Goal: Information Seeking & Learning: Learn about a topic

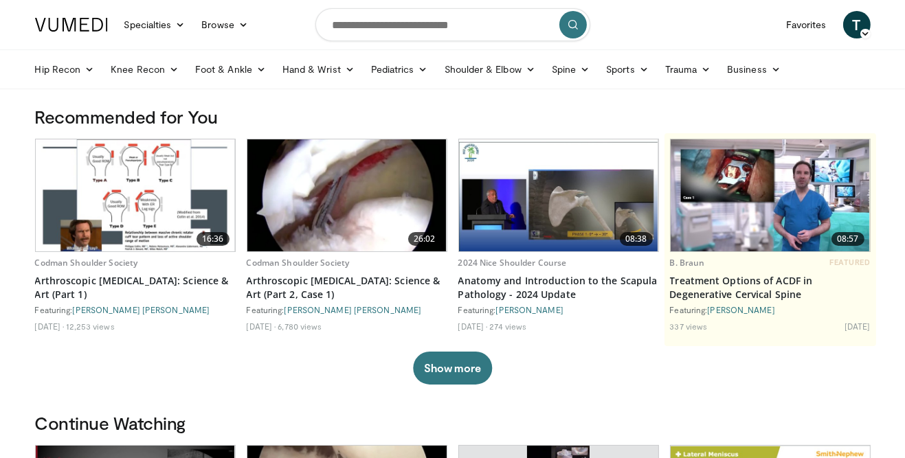
click at [512, 458] on html "Specialties Adult & Family Medicine Allergy, Asthma, Immunology Anesthesiology …" at bounding box center [452, 229] width 905 height 458
click at [305, 238] on img at bounding box center [346, 196] width 199 height 112
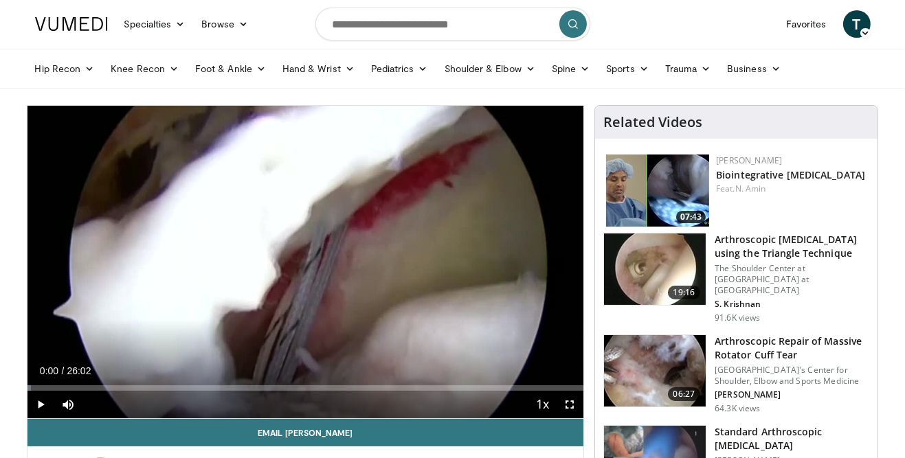
scroll to position [1, 0]
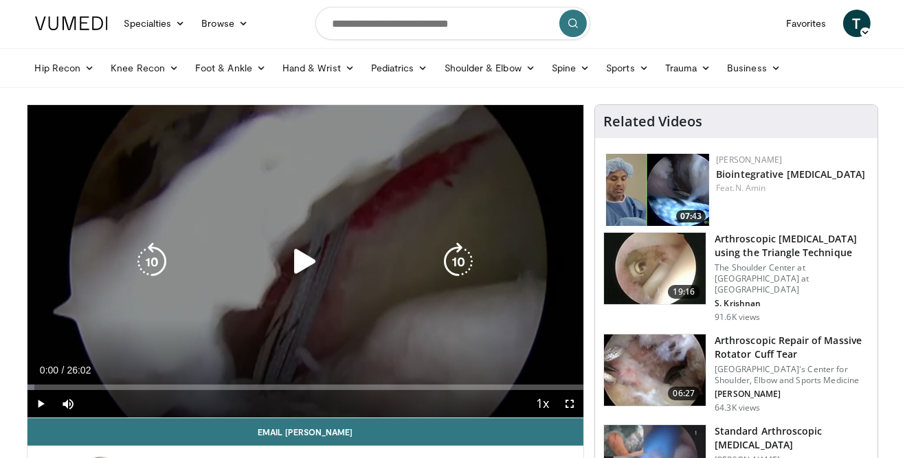
click at [302, 263] on icon "Video Player" at bounding box center [305, 262] width 38 height 38
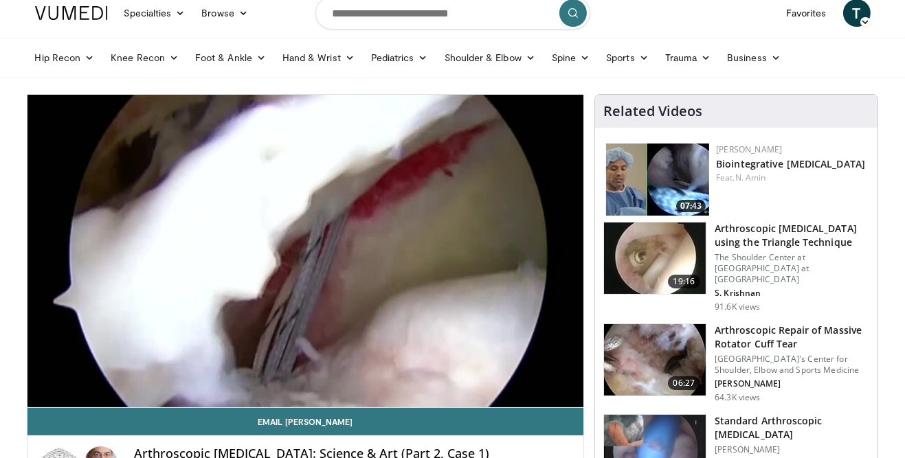
scroll to position [14, 0]
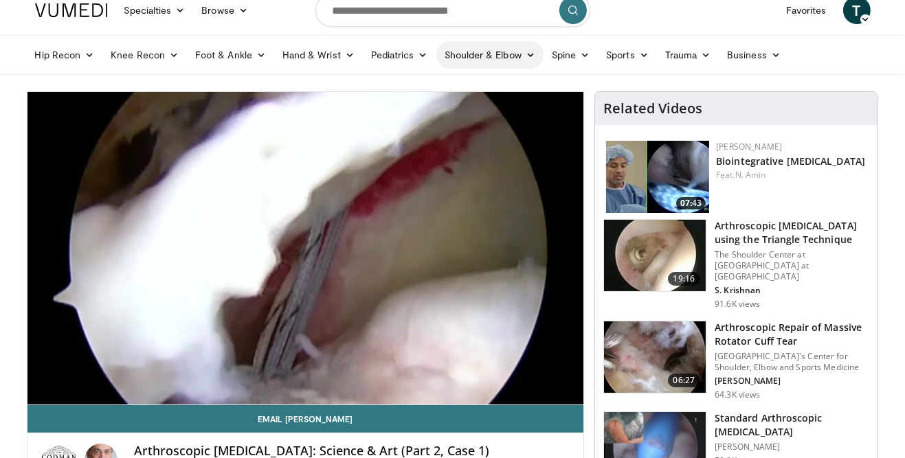
click at [515, 48] on link "Shoulder & Elbow" at bounding box center [489, 54] width 107 height 27
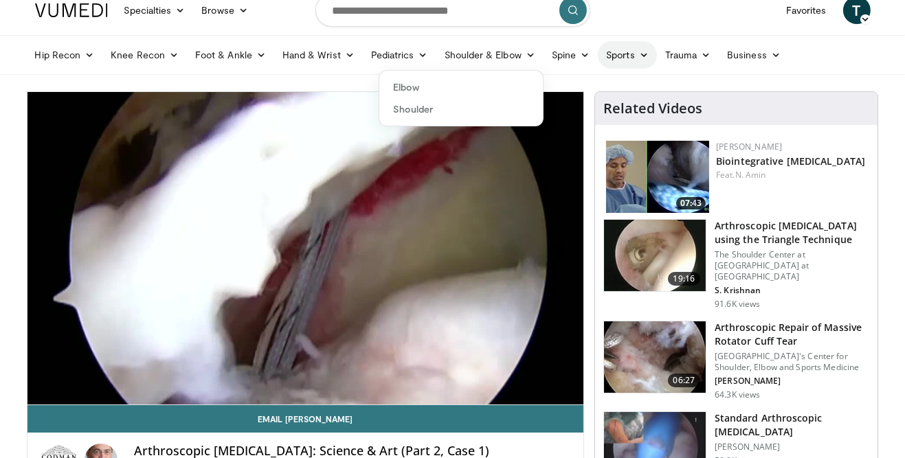
click at [642, 61] on link "Sports" at bounding box center [627, 54] width 59 height 27
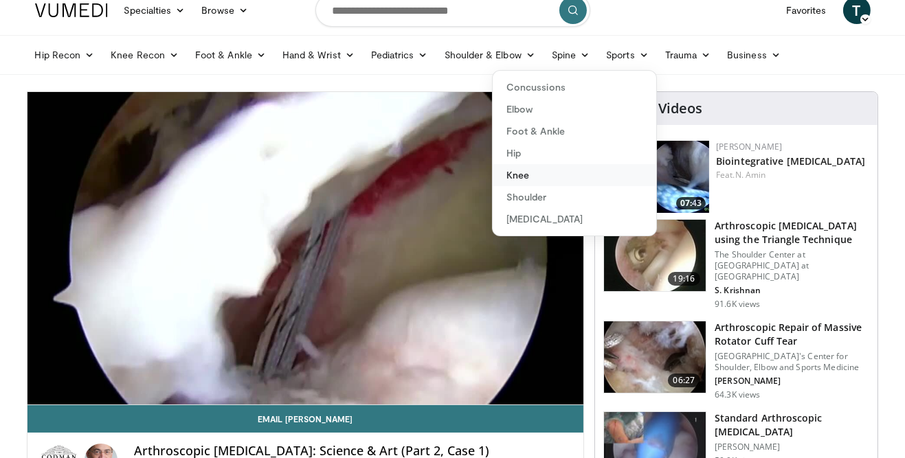
click at [539, 175] on link "Knee" at bounding box center [575, 175] width 164 height 22
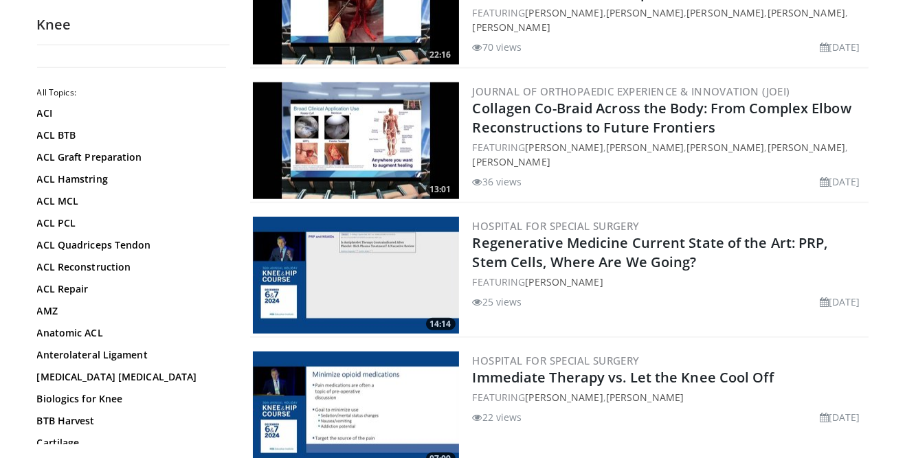
scroll to position [1825, 0]
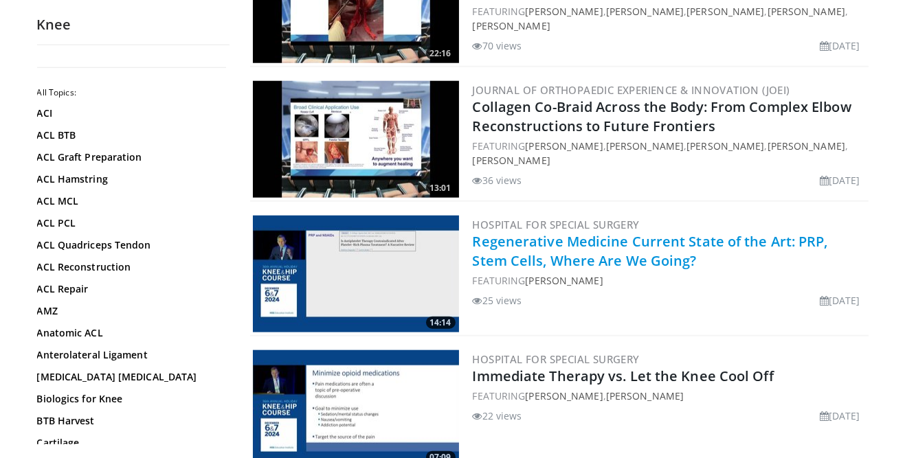
click at [663, 243] on link "Regenerative Medicine Current State of the Art: PRP, Stem Cells, Where Are We G…" at bounding box center [650, 251] width 355 height 38
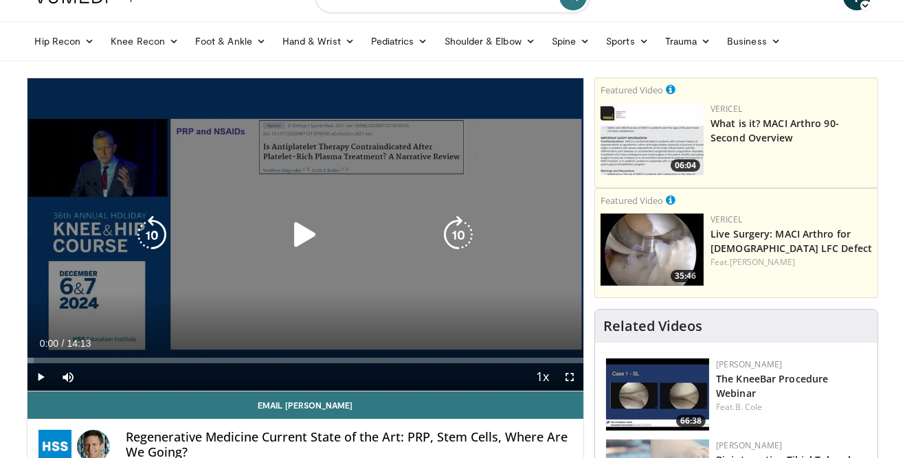
scroll to position [30, 0]
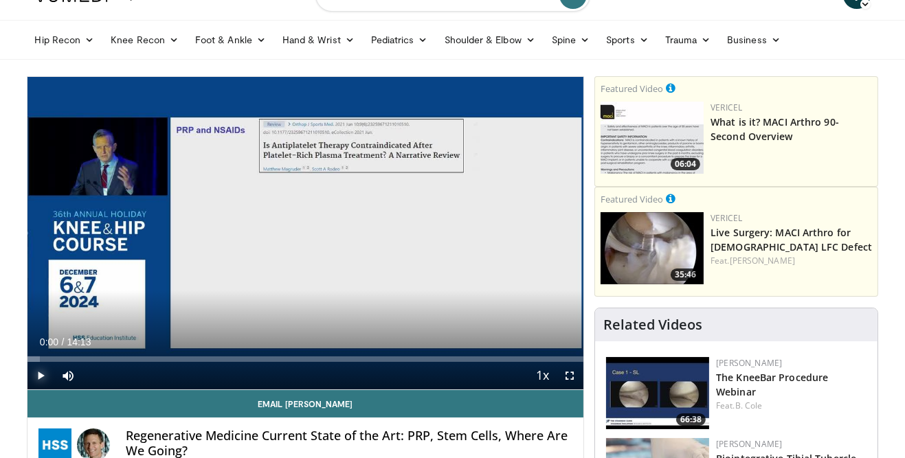
click at [38, 375] on span "Video Player" at bounding box center [40, 375] width 27 height 27
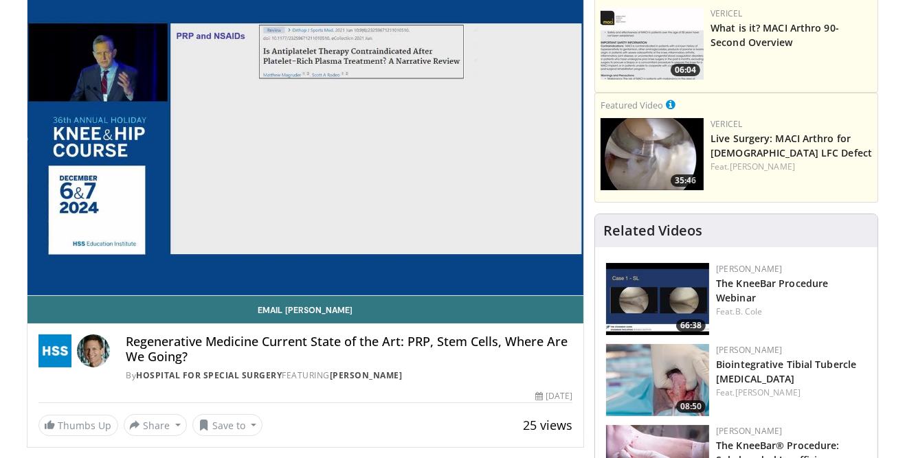
scroll to position [129, 0]
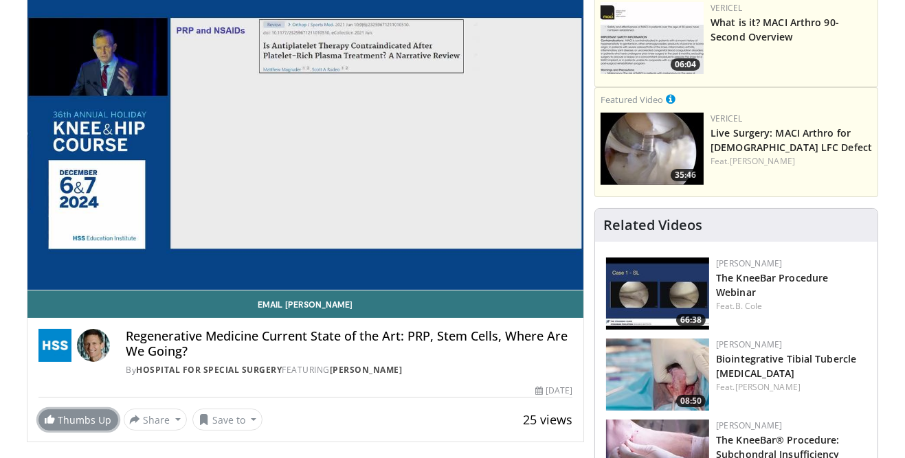
click at [61, 419] on link "Thumbs Up" at bounding box center [78, 420] width 80 height 21
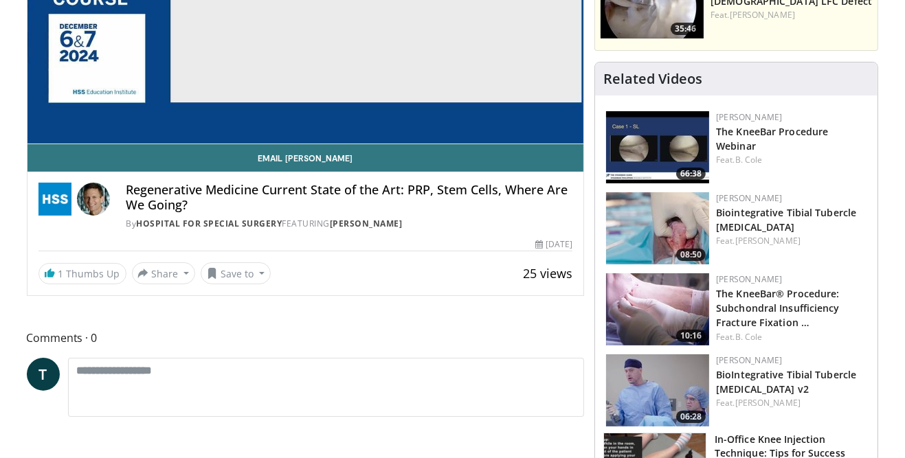
scroll to position [0, 0]
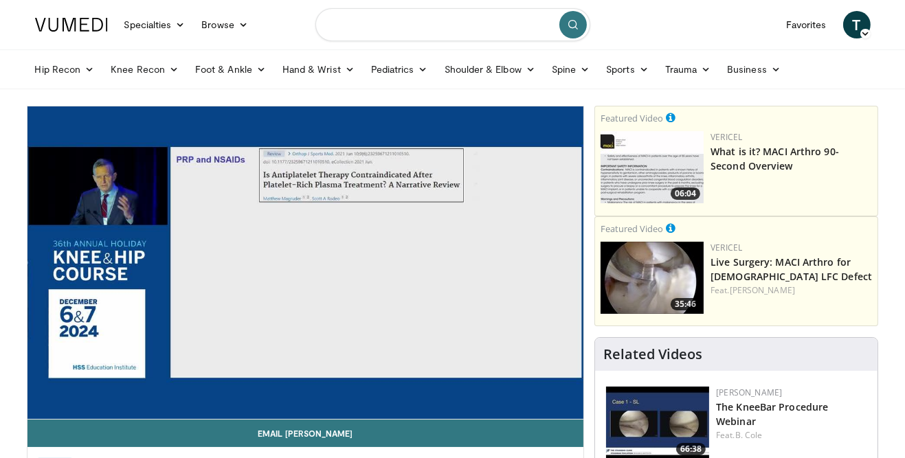
click at [451, 25] on input "Search topics, interventions" at bounding box center [452, 24] width 275 height 33
type input "**********"
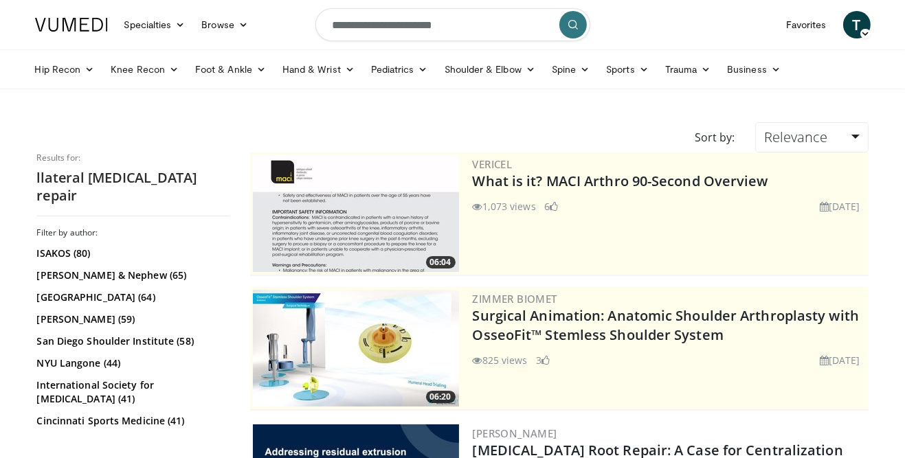
click at [335, 21] on input "**********" at bounding box center [452, 24] width 275 height 33
type input "**********"
click at [577, 17] on button "submit" at bounding box center [572, 24] width 27 height 27
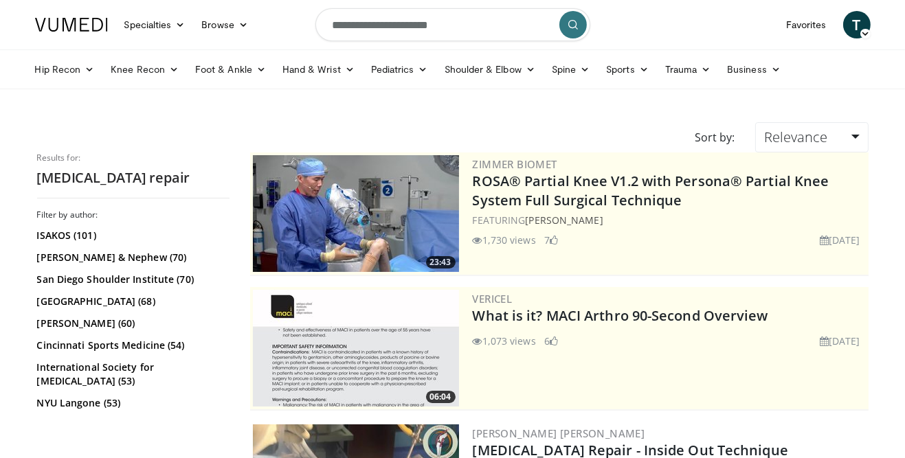
click at [465, 33] on input "**********" at bounding box center [452, 24] width 275 height 33
type input "**********"
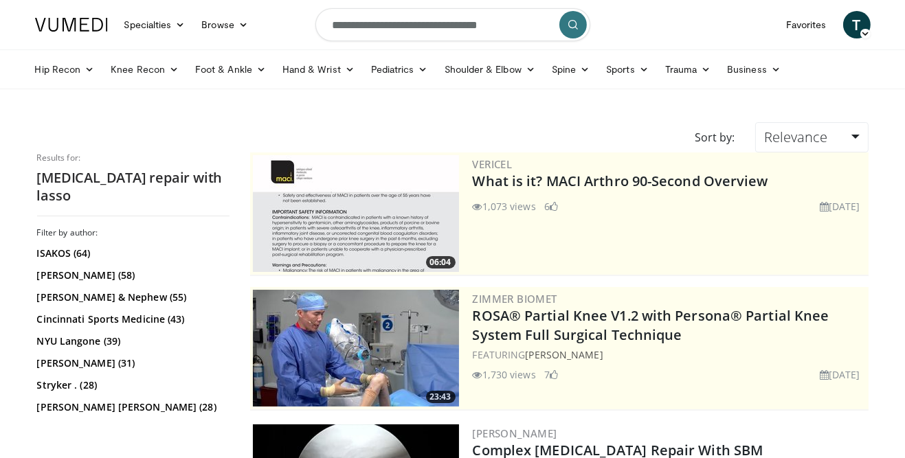
click at [328, 23] on input "**********" at bounding box center [452, 24] width 275 height 33
type input "**********"
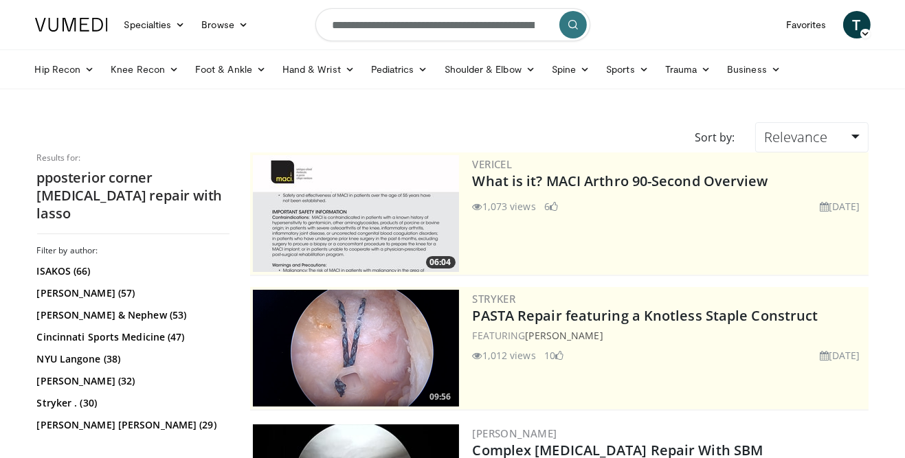
click at [339, 21] on input "**********" at bounding box center [452, 24] width 275 height 33
type input "**********"
click at [576, 21] on icon "submit" at bounding box center [573, 24] width 11 height 11
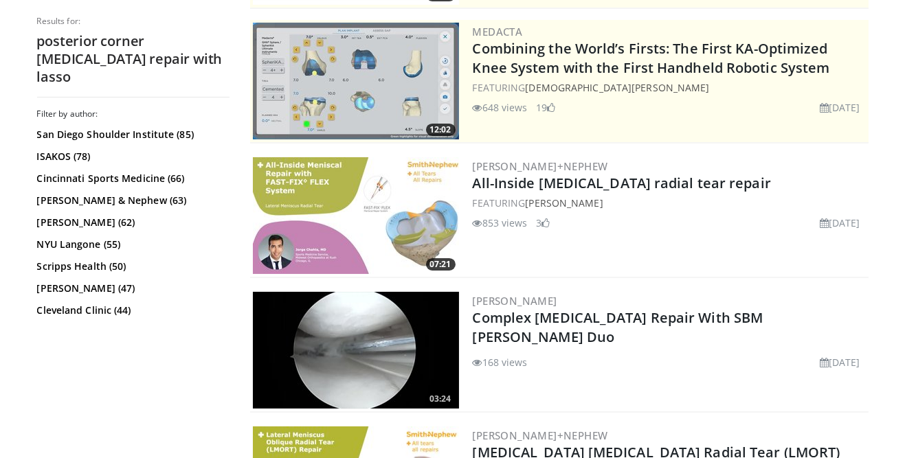
scroll to position [268, 0]
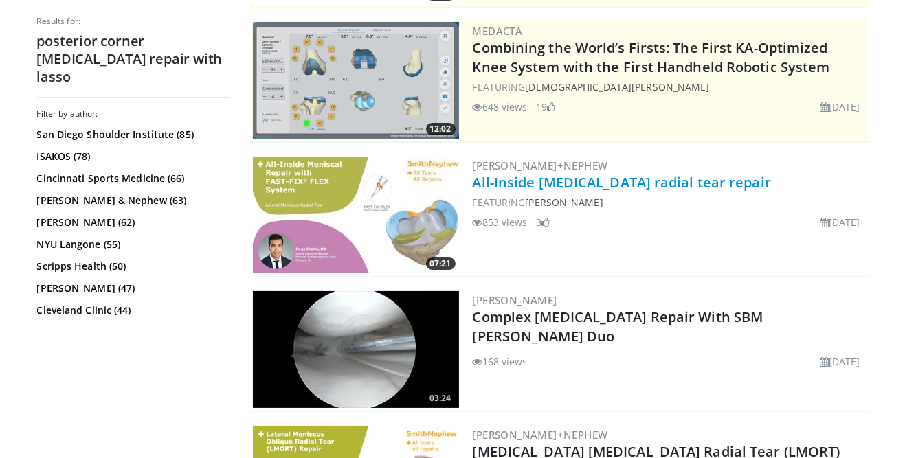
click at [577, 177] on link "All-Inside [MEDICAL_DATA] radial tear repair" at bounding box center [622, 182] width 298 height 19
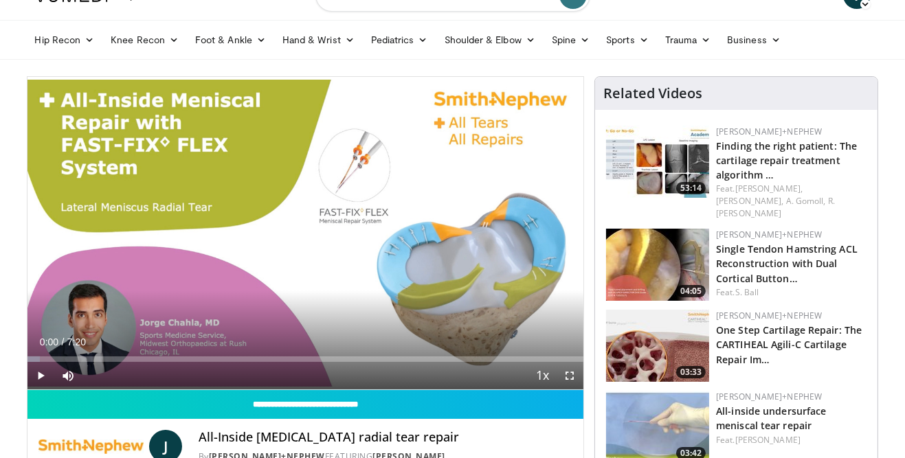
scroll to position [27, 0]
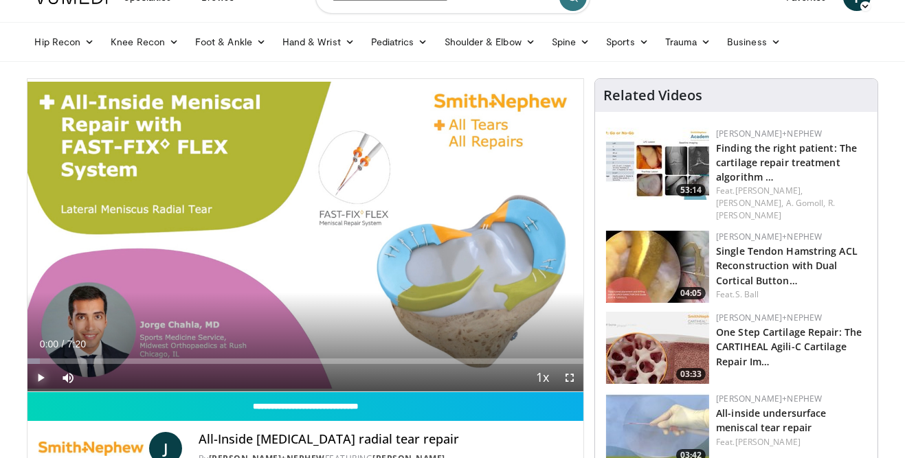
click at [39, 380] on span "Video Player" at bounding box center [40, 377] width 27 height 27
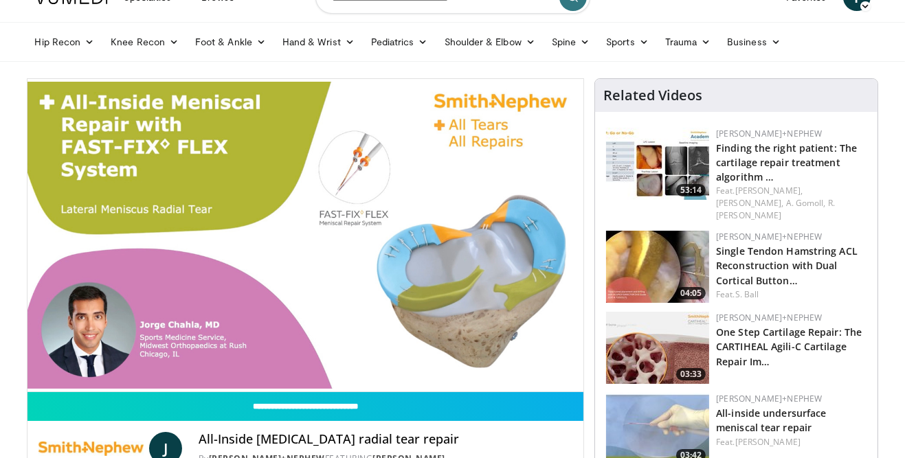
scroll to position [28, 0]
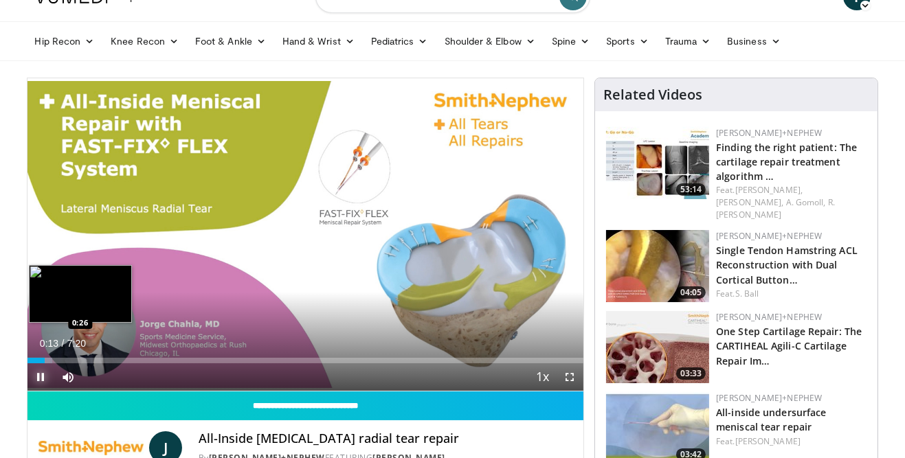
click at [60, 362] on div "Loaded : 4.51% 0:13 0:26" at bounding box center [305, 360] width 557 height 5
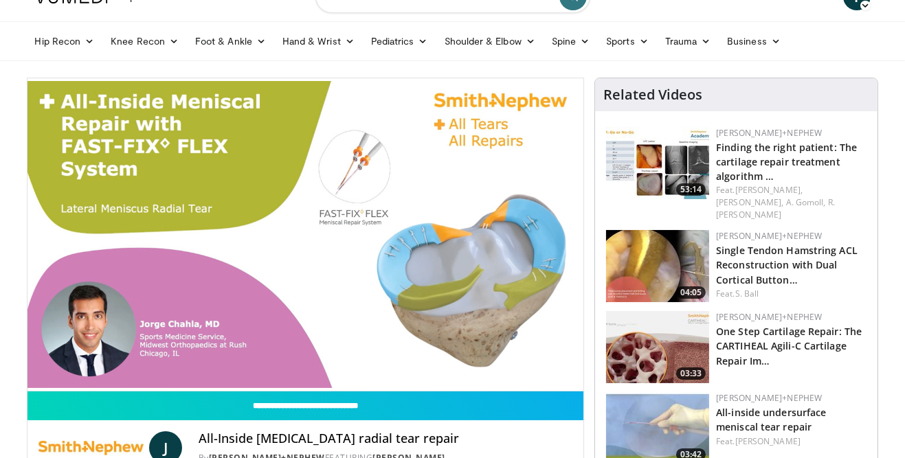
scroll to position [50, 0]
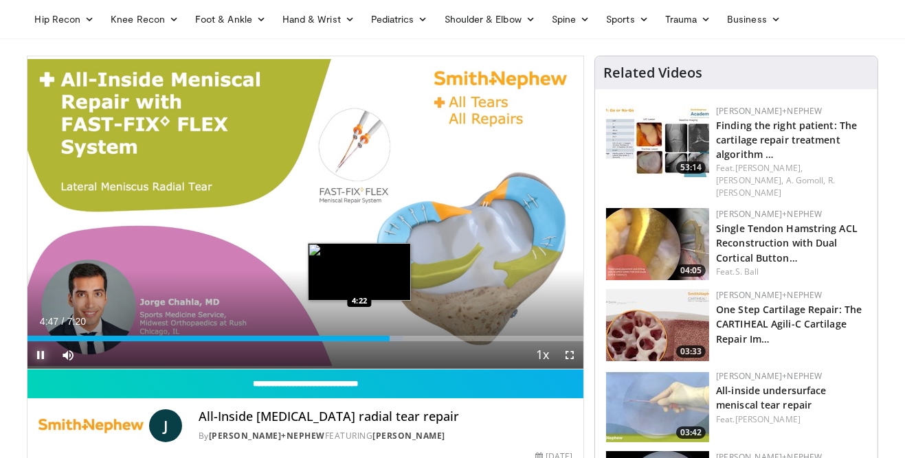
click at [359, 338] on div "4:47" at bounding box center [208, 338] width 363 height 5
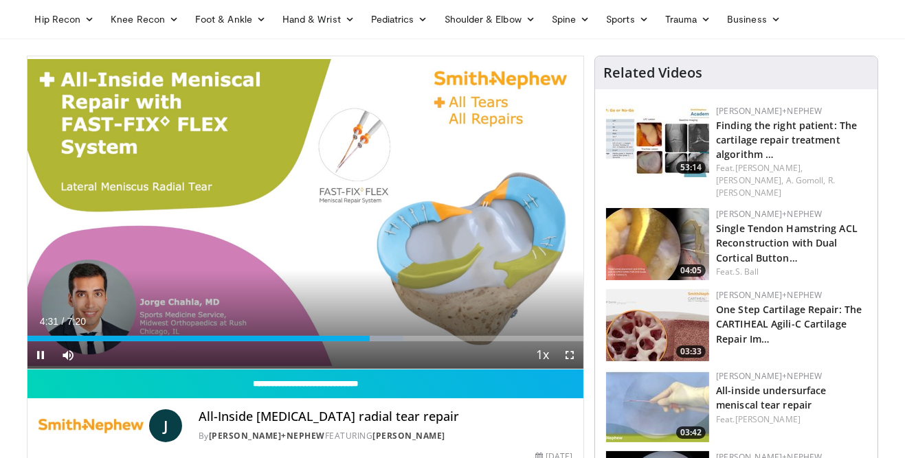
click at [310, 342] on div "Current Time 4:31 / Duration 7:20 Pause Skip Backward Skip Forward Mute Loaded …" at bounding box center [305, 355] width 557 height 27
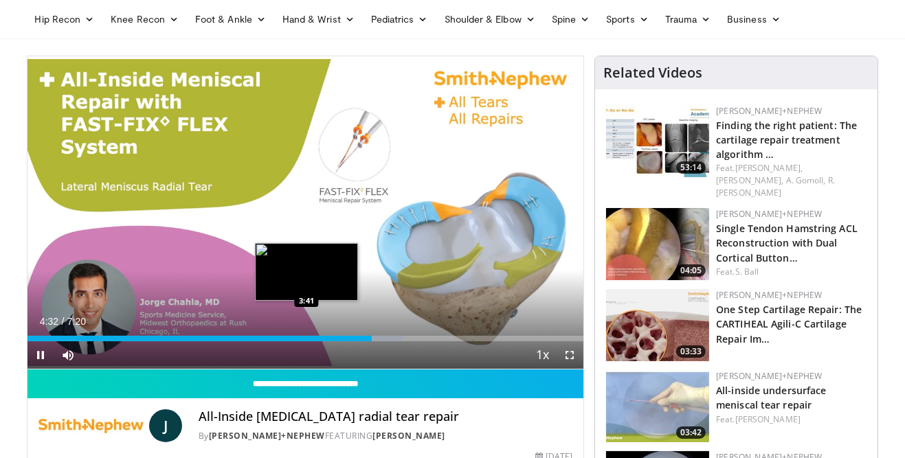
click at [307, 340] on div "4:32" at bounding box center [199, 338] width 344 height 5
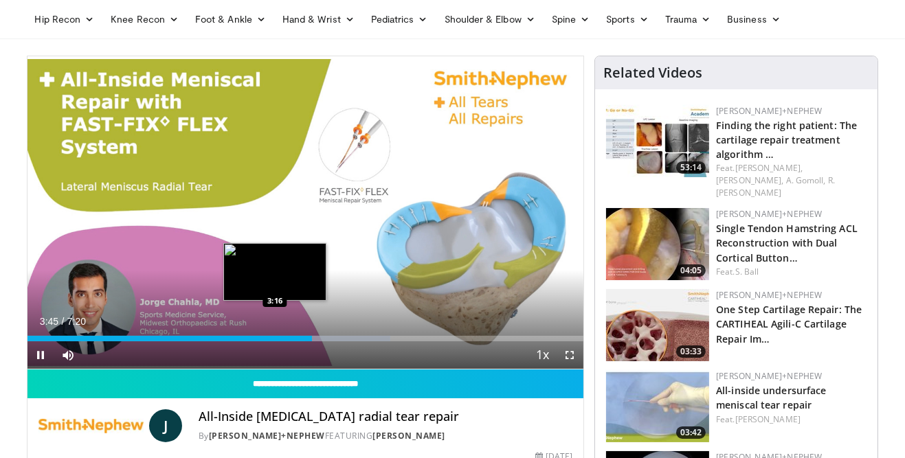
click at [275, 339] on div "3:45" at bounding box center [169, 338] width 285 height 5
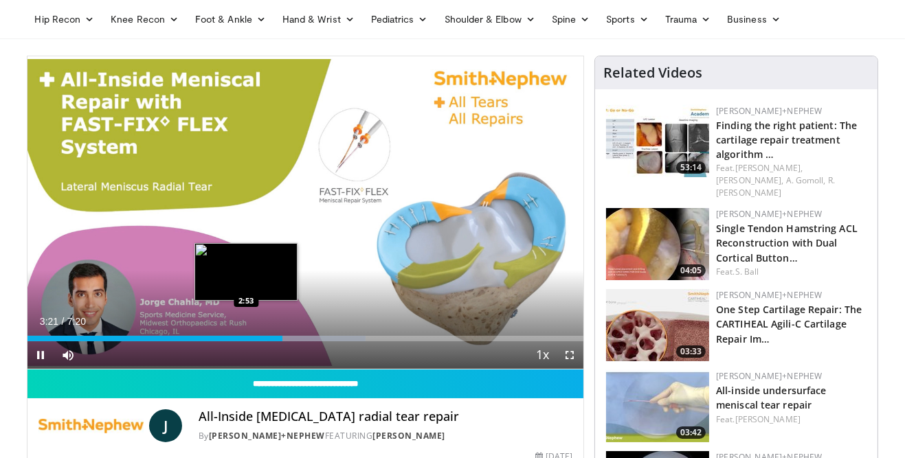
click at [245, 339] on div "3:22" at bounding box center [155, 338] width 256 height 5
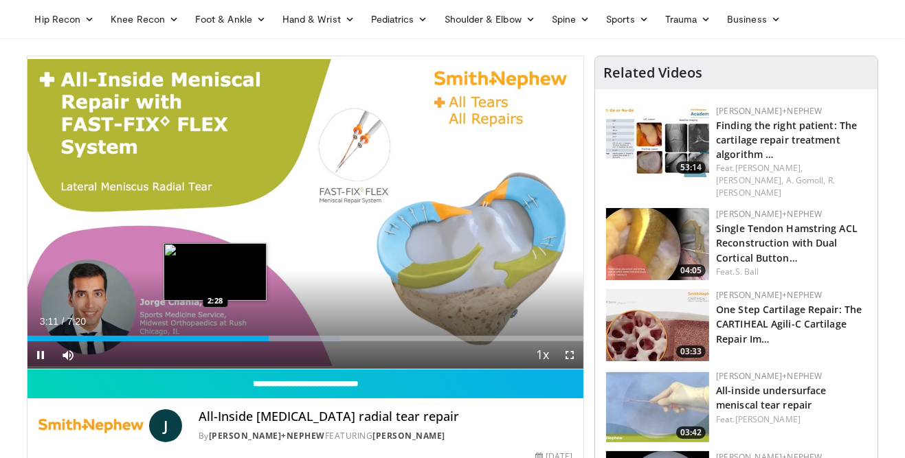
click at [214, 337] on div "3:11" at bounding box center [147, 338] width 241 height 5
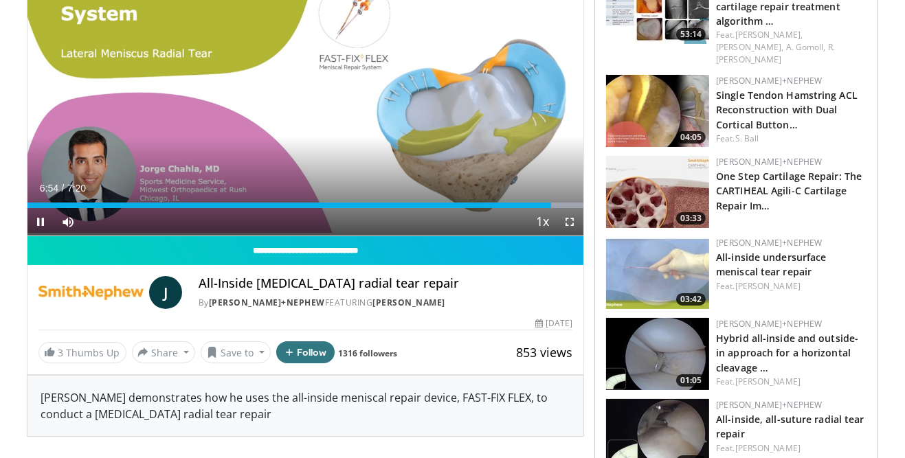
scroll to position [0, 0]
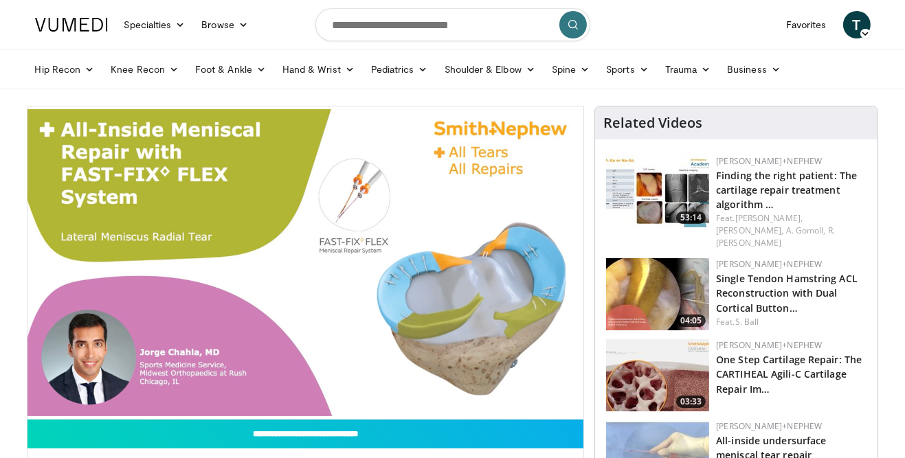
click at [27, 19] on link at bounding box center [71, 24] width 89 height 38
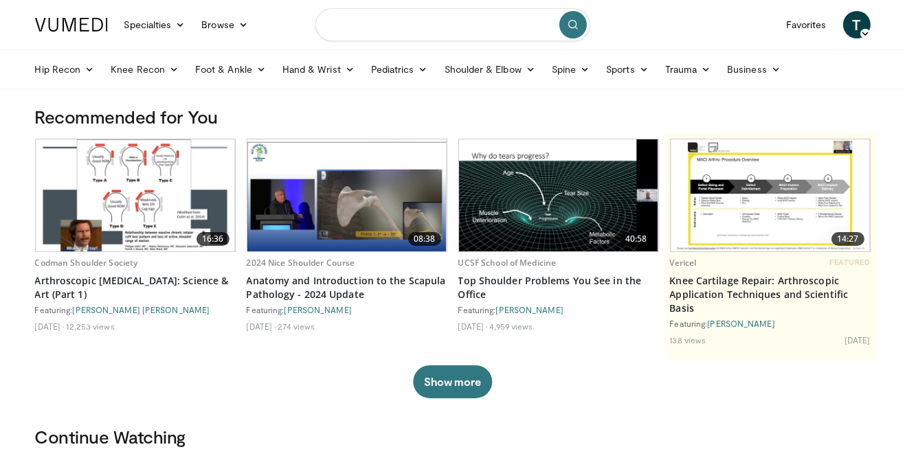
click at [486, 21] on input "Search topics, interventions" at bounding box center [452, 24] width 275 height 33
type input "**********"
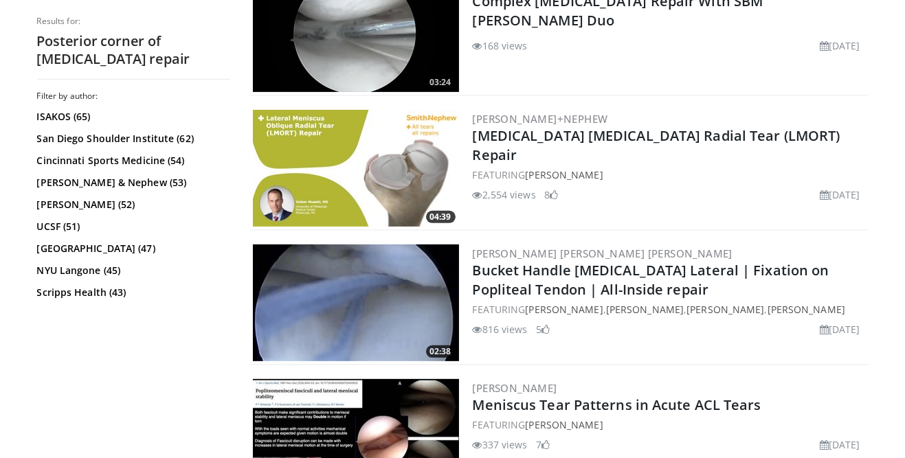
scroll to position [586, 0]
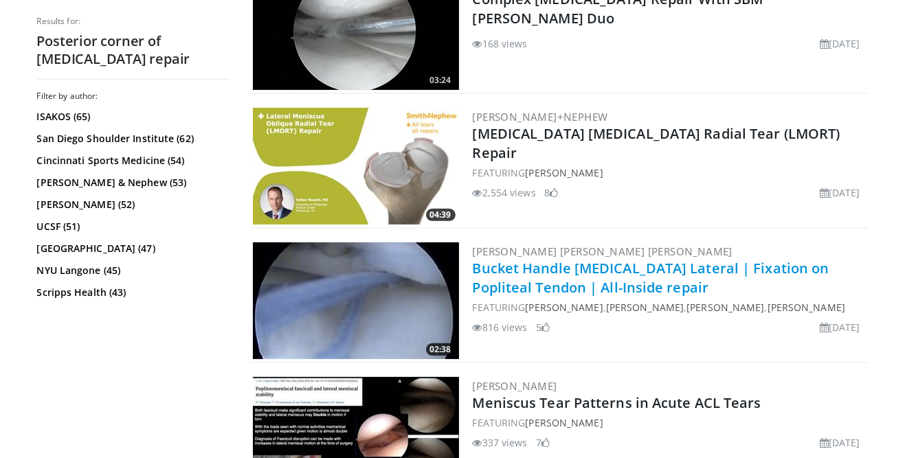
click at [615, 265] on link "Bucket Handle Meniscus Lateral | Fixation on Popliteal Tendon | All-Inside repa…" at bounding box center [651, 278] width 357 height 38
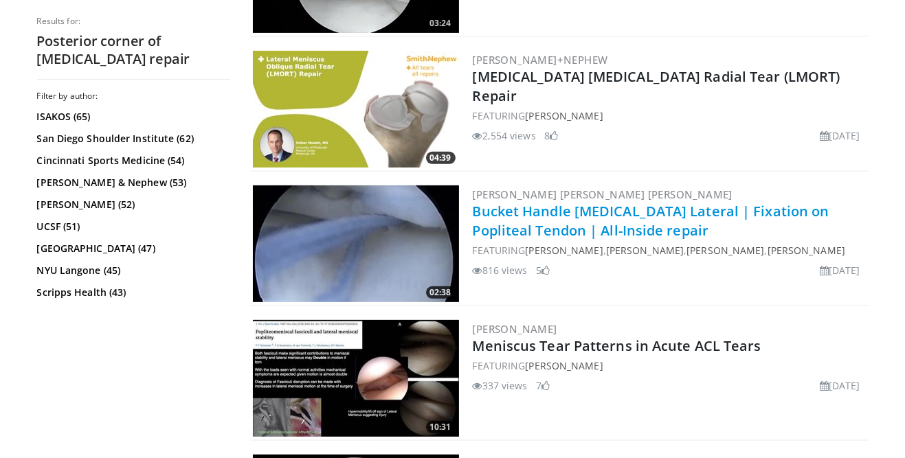
scroll to position [644, 0]
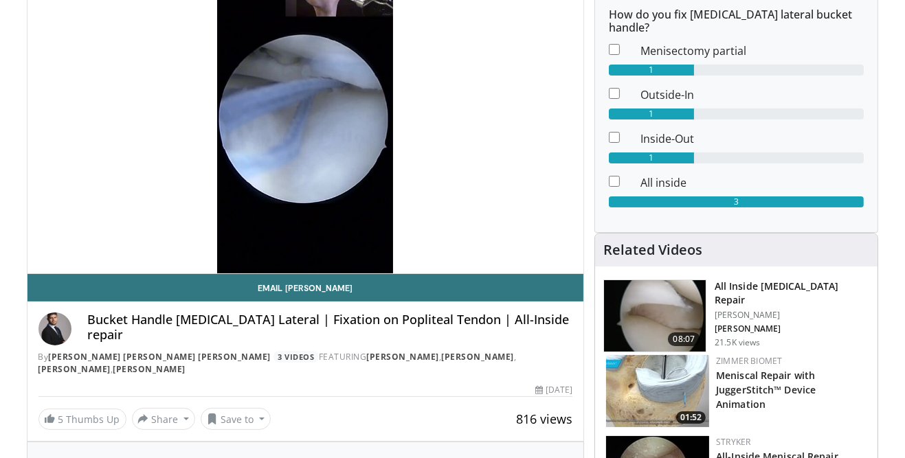
scroll to position [146, 0]
click at [641, 280] on img at bounding box center [655, 315] width 102 height 71
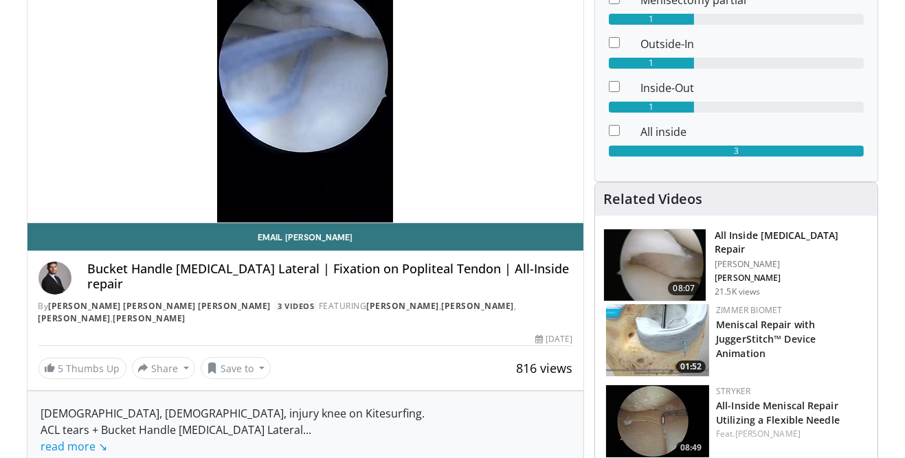
scroll to position [203, 0]
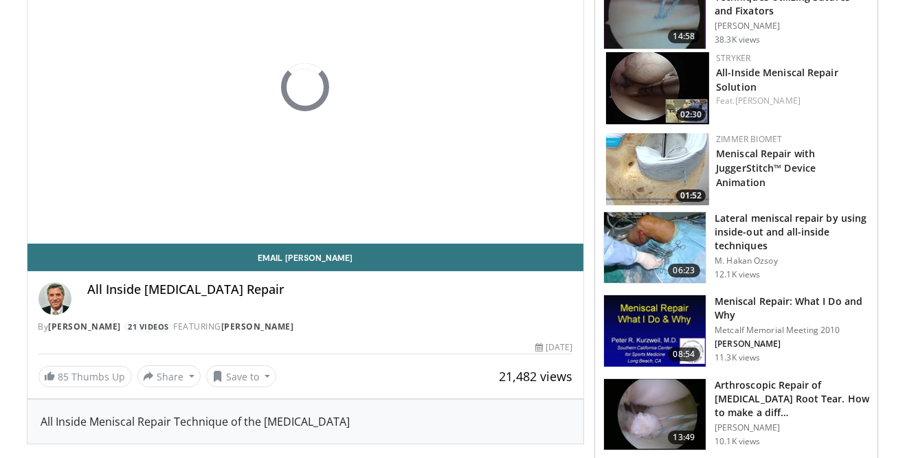
scroll to position [177, 0]
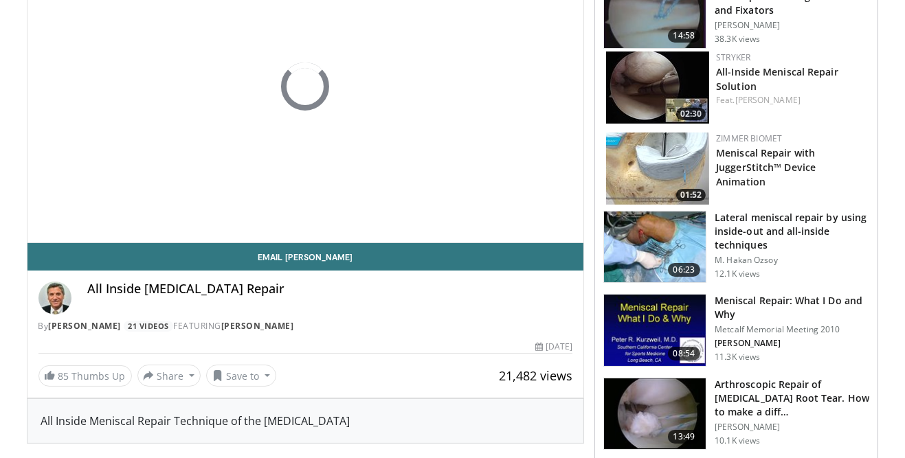
click at [681, 237] on img at bounding box center [655, 247] width 102 height 71
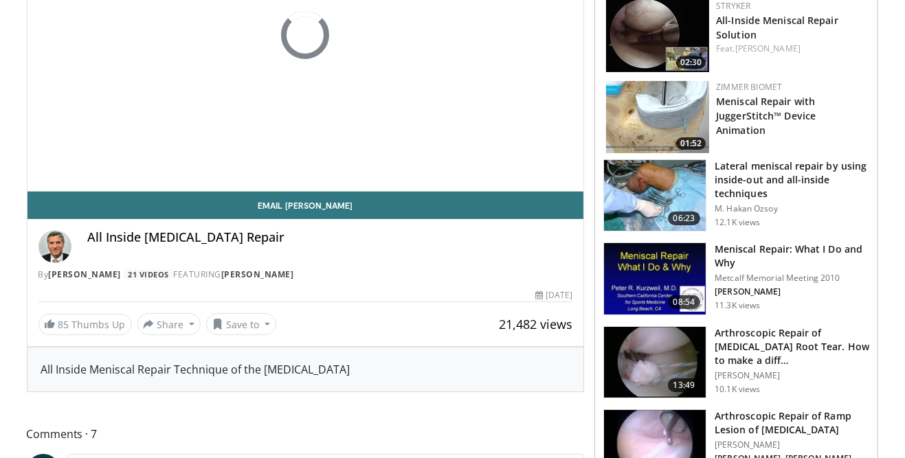
scroll to position [234, 0]
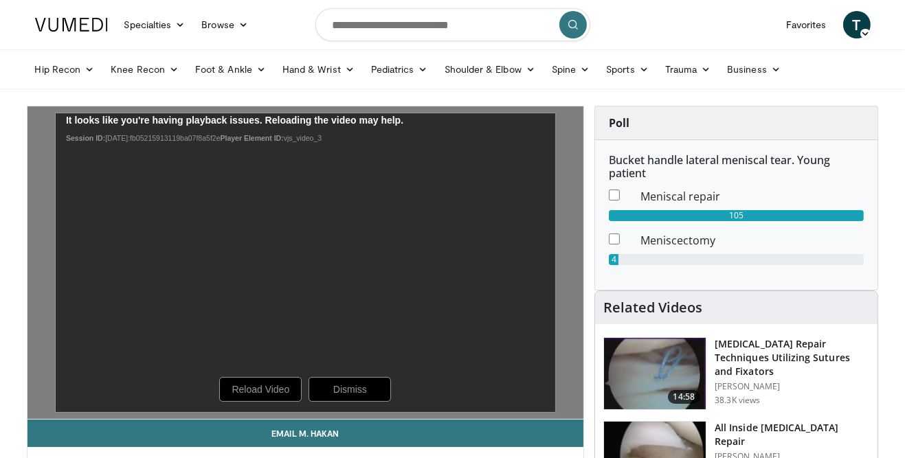
click at [271, 386] on div "10 seconds Tap to unmute" at bounding box center [305, 263] width 557 height 313
click at [304, 254] on icon "Video Player" at bounding box center [305, 263] width 38 height 38
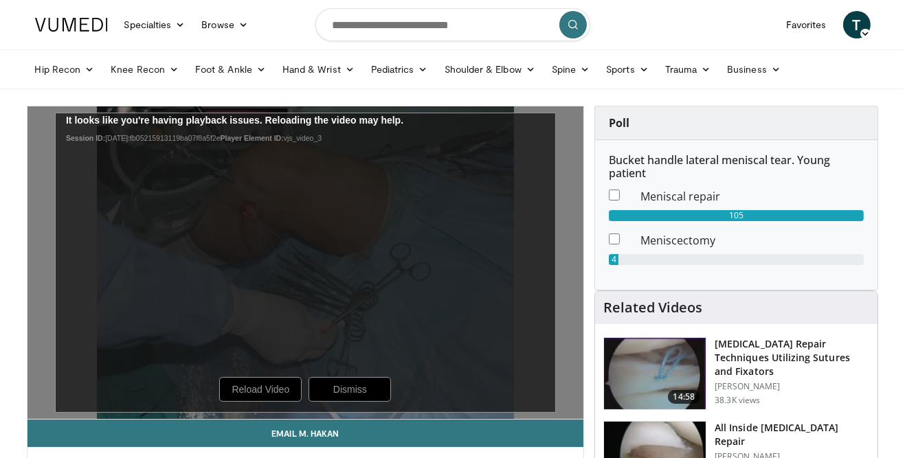
click at [304, 254] on icon "Video Player" at bounding box center [305, 263] width 38 height 38
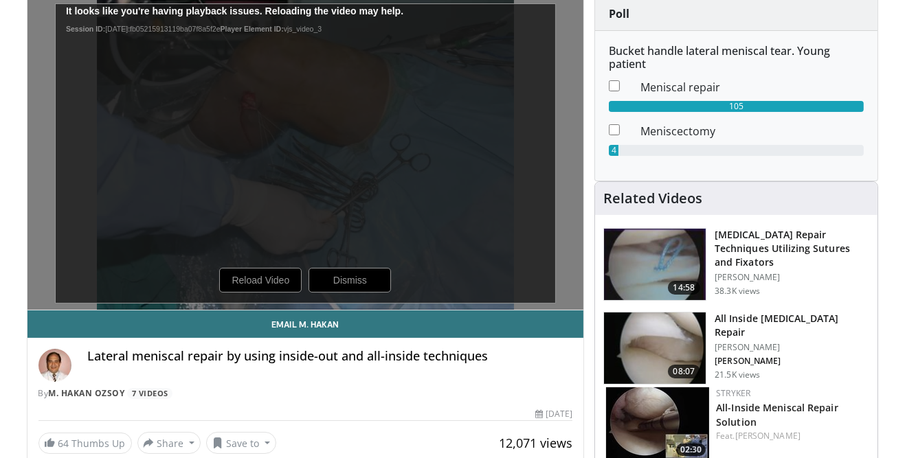
scroll to position [105, 0]
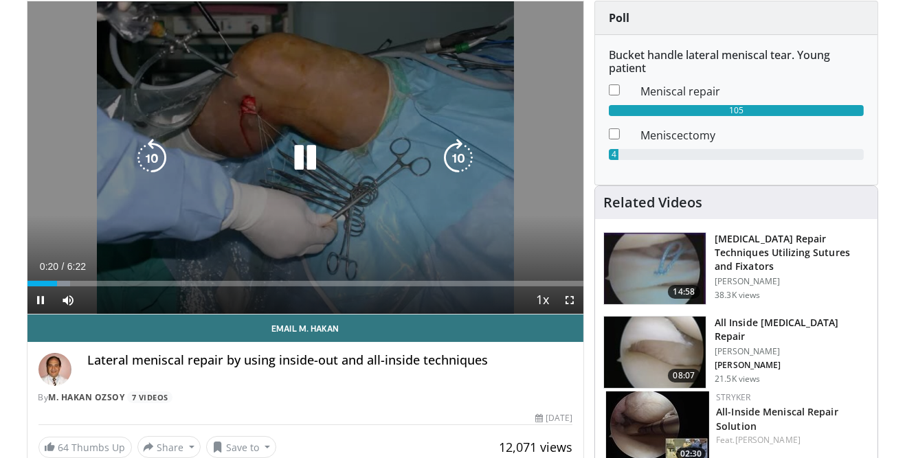
click at [74, 285] on div "Loaded : 7.78% 0:20 0:05" at bounding box center [305, 283] width 557 height 5
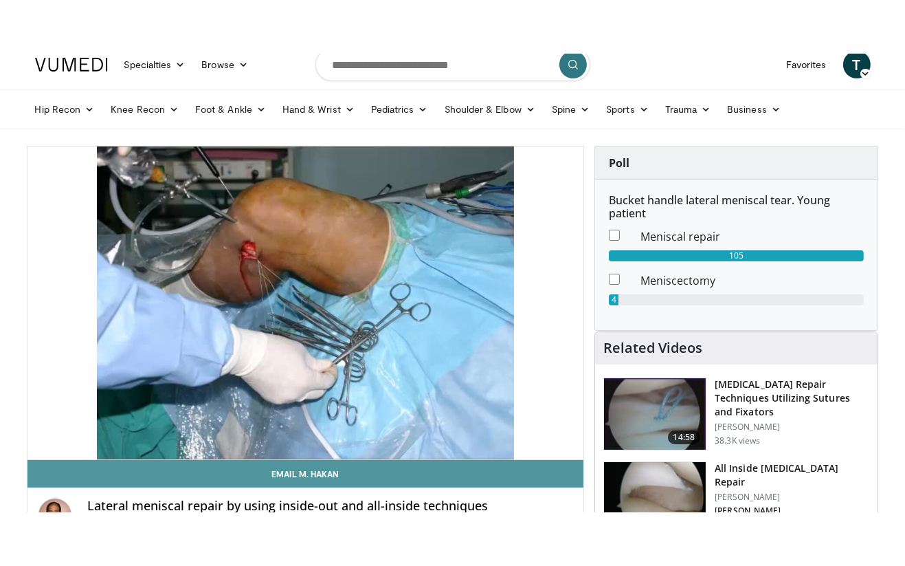
scroll to position [11, 0]
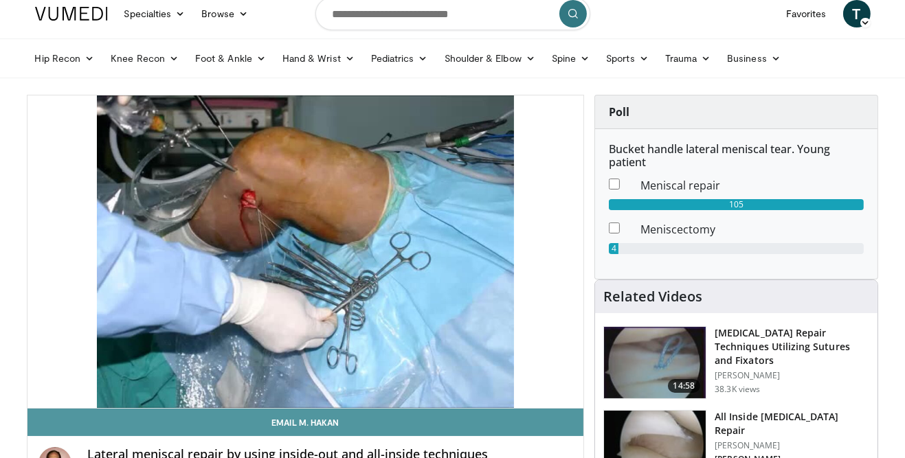
click at [466, 355] on div "10 seconds Tap to unmute" at bounding box center [305, 252] width 557 height 313
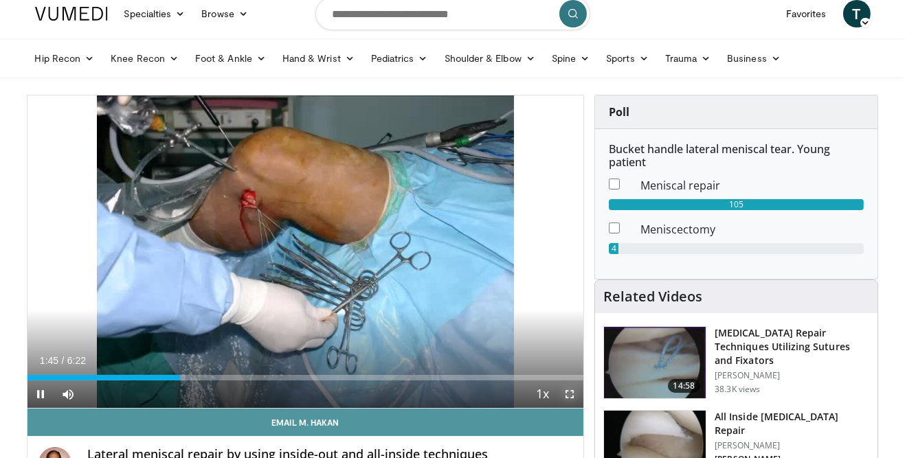
click at [571, 394] on span "Video Player" at bounding box center [569, 394] width 27 height 27
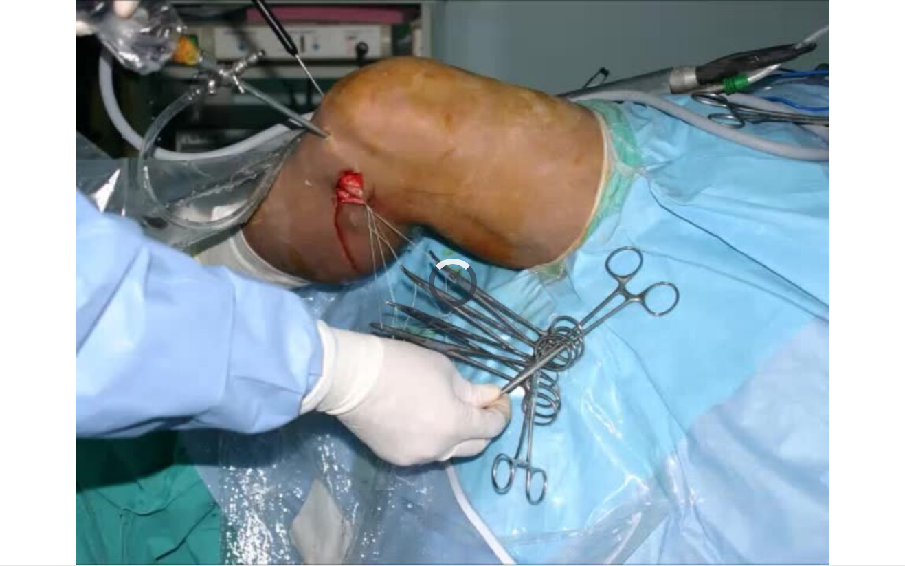
click at [529, 373] on div "10 seconds Tap to unmute" at bounding box center [452, 282] width 905 height 565
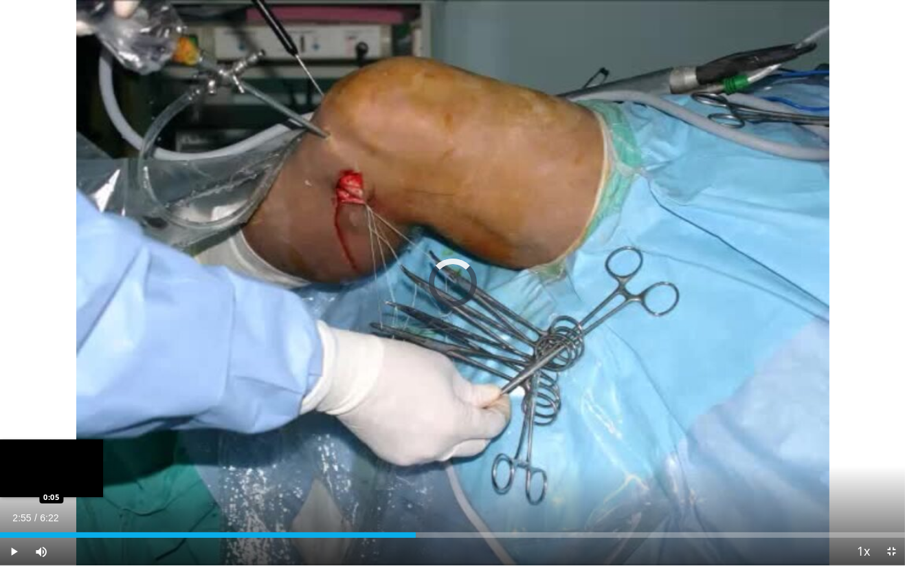
click at [415, 458] on div "2:55" at bounding box center [208, 534] width 416 height 5
